Goal: Transaction & Acquisition: Purchase product/service

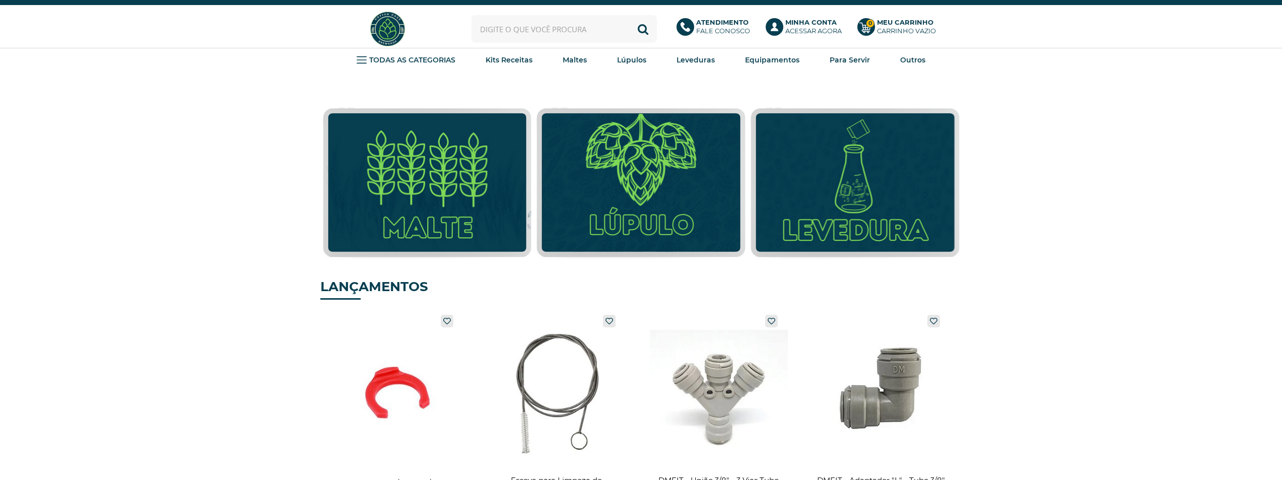
click at [532, 31] on input "text" at bounding box center [564, 29] width 185 height 28
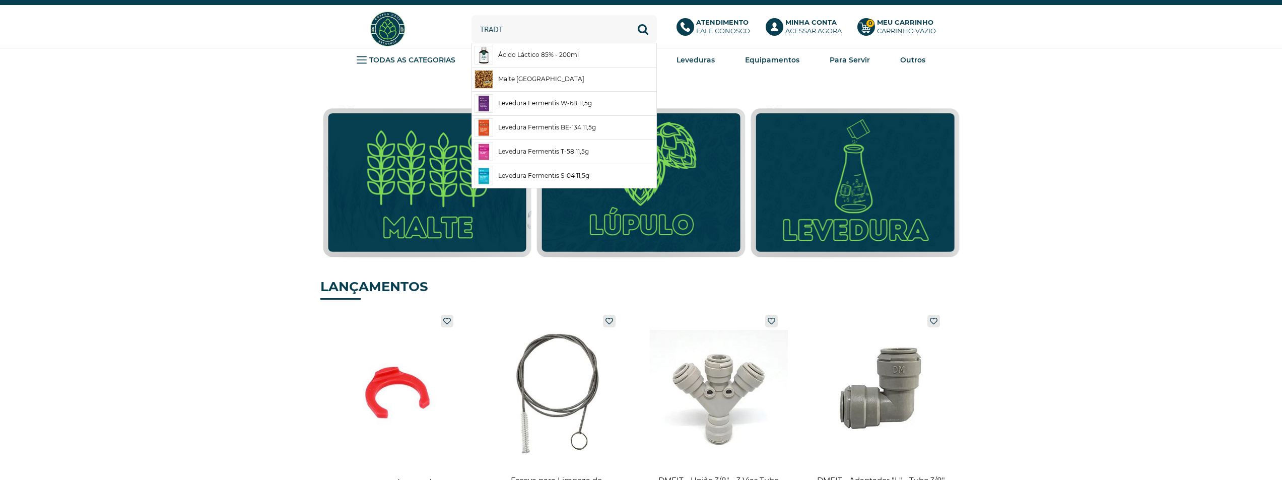
type input "tradt"
click at [629, 15] on button "Buscar" at bounding box center [643, 29] width 28 height 28
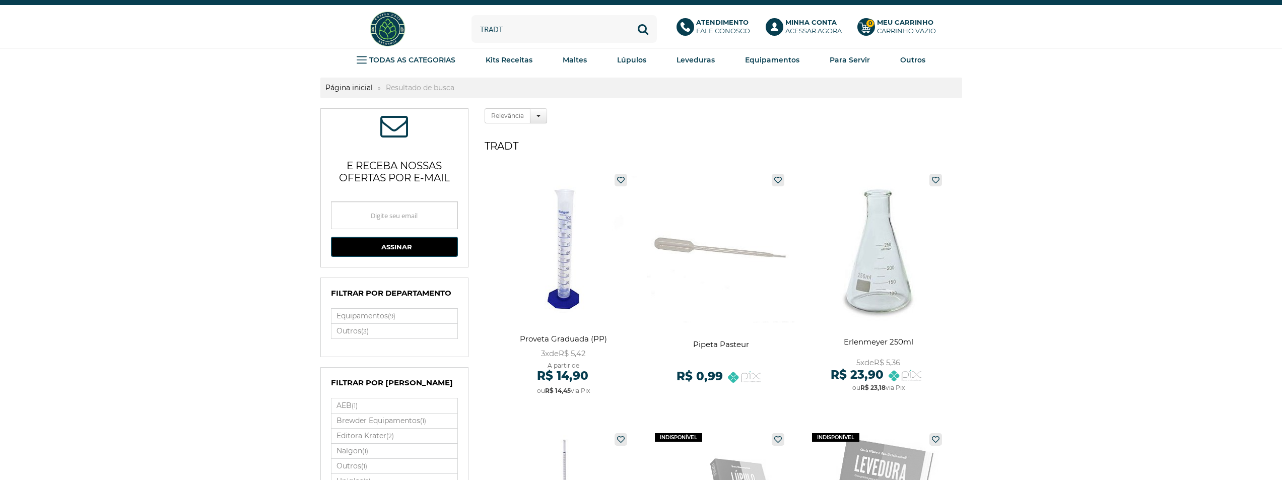
click at [499, 28] on input "tradt" at bounding box center [564, 29] width 185 height 28
type input "tradition"
click at [629, 15] on button "Buscar" at bounding box center [643, 29] width 28 height 28
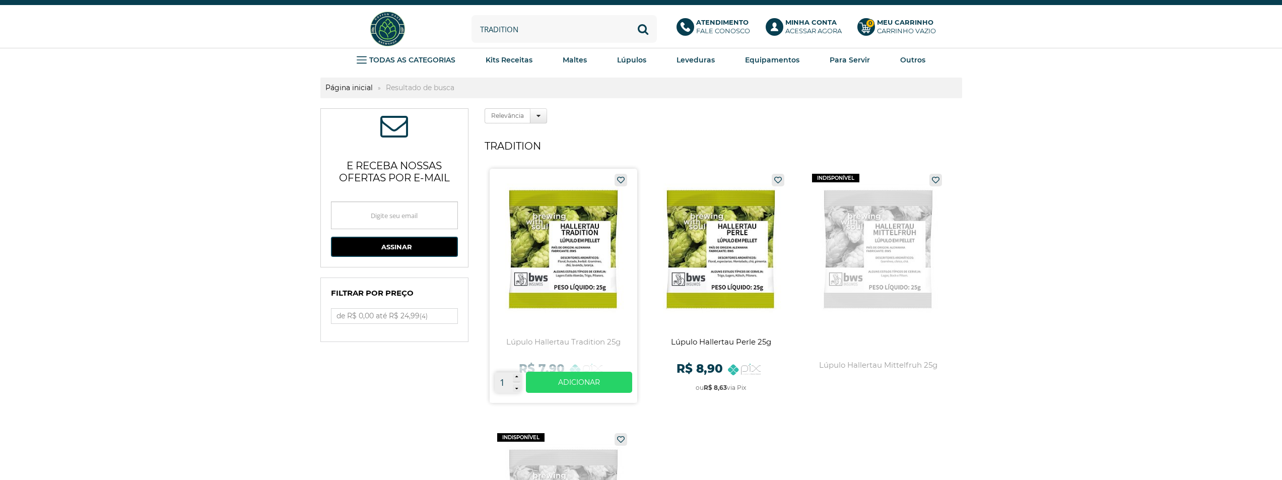
click at [563, 236] on link at bounding box center [564, 286] width 148 height 234
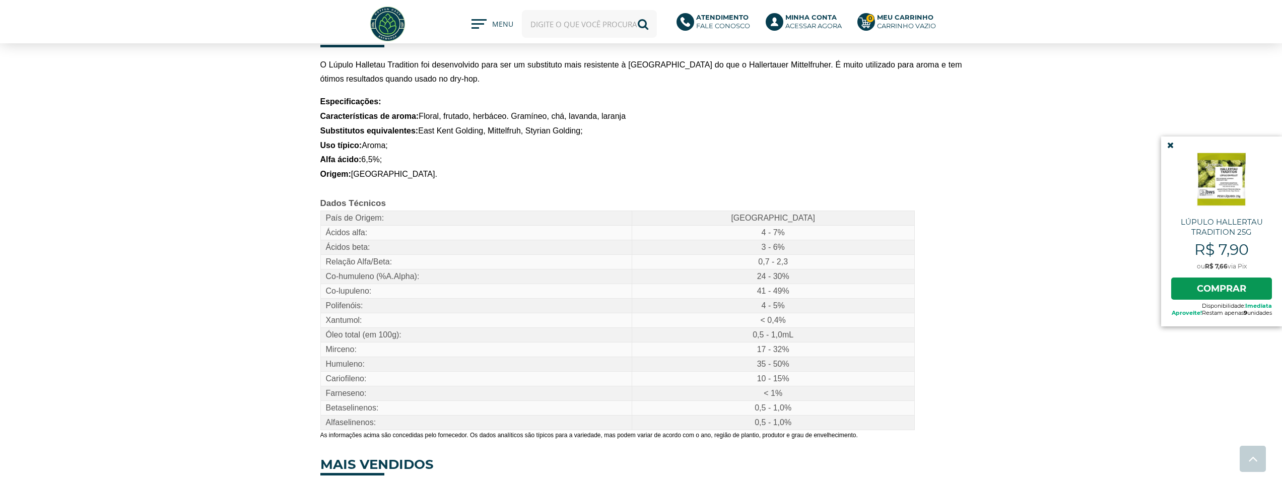
scroll to position [403, 0]
